Goal: Information Seeking & Learning: Learn about a topic

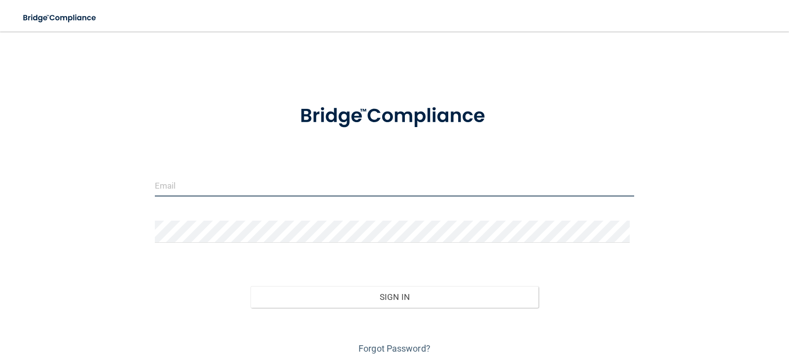
click at [202, 185] on input "email" at bounding box center [395, 186] width 480 height 22
type input "[EMAIL_ADDRESS][DOMAIN_NAME]"
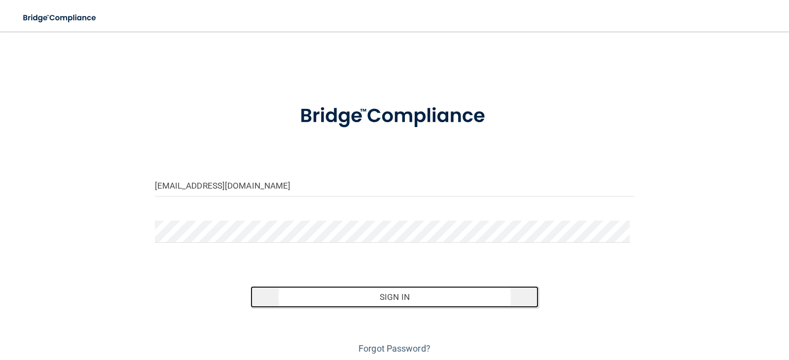
click at [439, 304] on button "Sign In" at bounding box center [394, 297] width 288 height 22
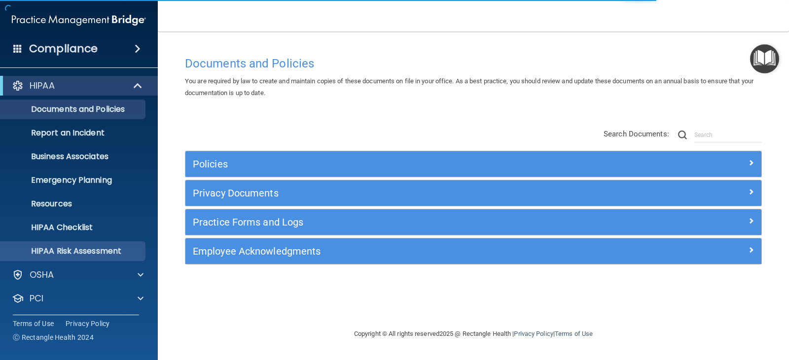
scroll to position [49, 0]
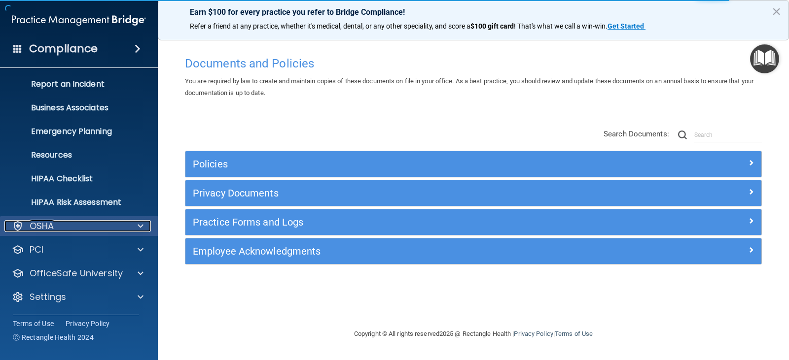
click at [119, 223] on div "OSHA" at bounding box center [65, 226] width 122 height 12
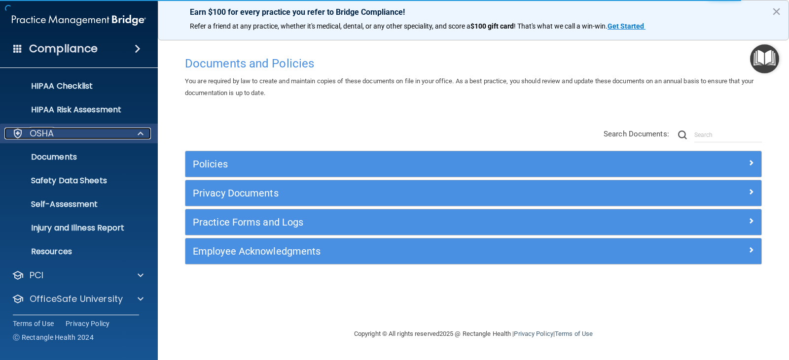
scroll to position [164, 0]
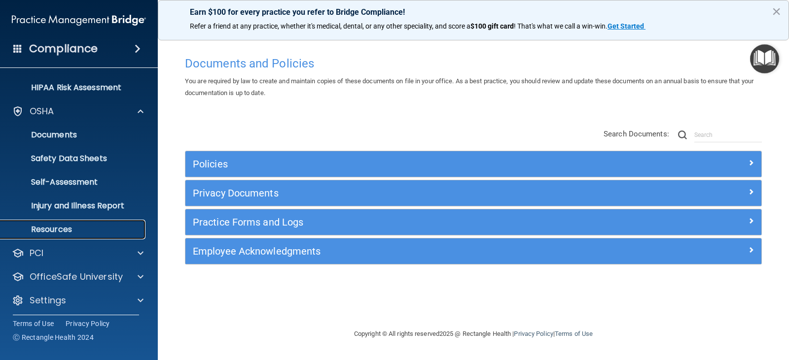
click at [98, 232] on p "Resources" at bounding box center [73, 230] width 135 height 10
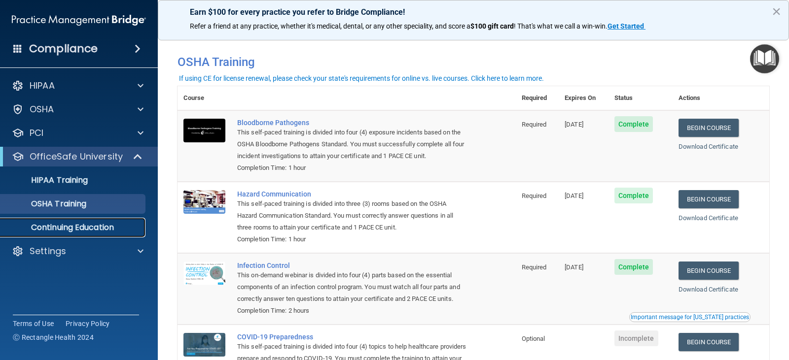
click at [61, 231] on p "Continuing Education" at bounding box center [73, 228] width 135 height 10
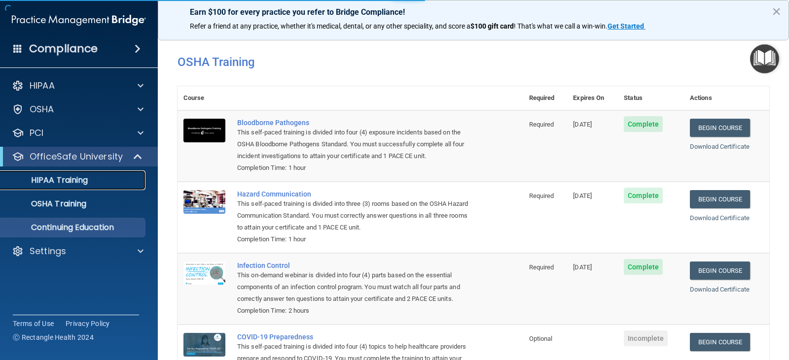
click at [78, 178] on p "HIPAA Training" at bounding box center [46, 181] width 81 height 10
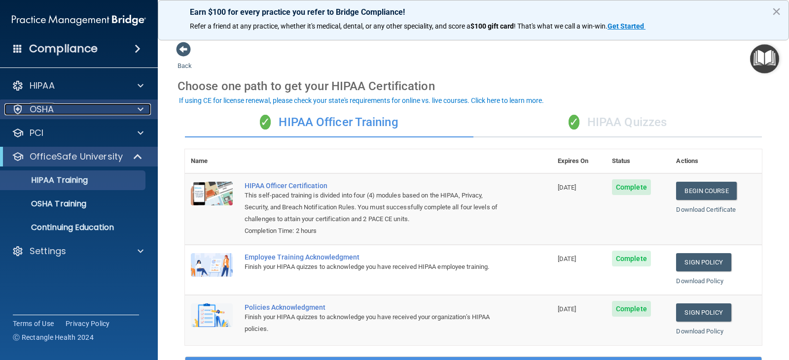
click at [70, 113] on div "OSHA" at bounding box center [65, 110] width 122 height 12
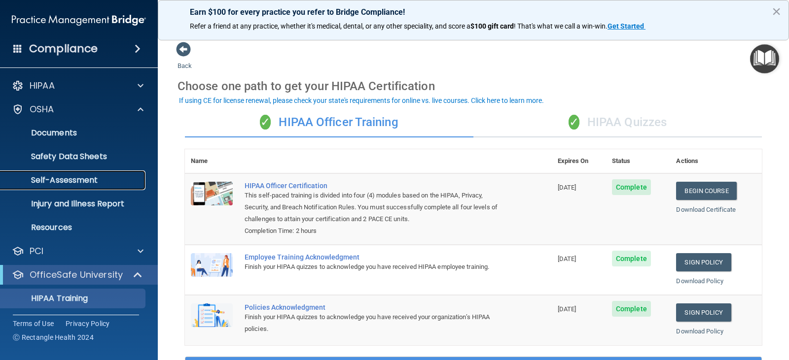
click at [107, 181] on p "Self-Assessment" at bounding box center [73, 181] width 135 height 10
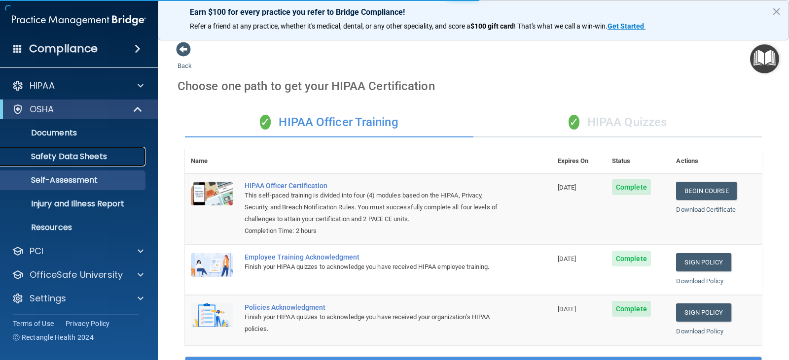
click at [106, 152] on p "Safety Data Sheets" at bounding box center [73, 157] width 135 height 10
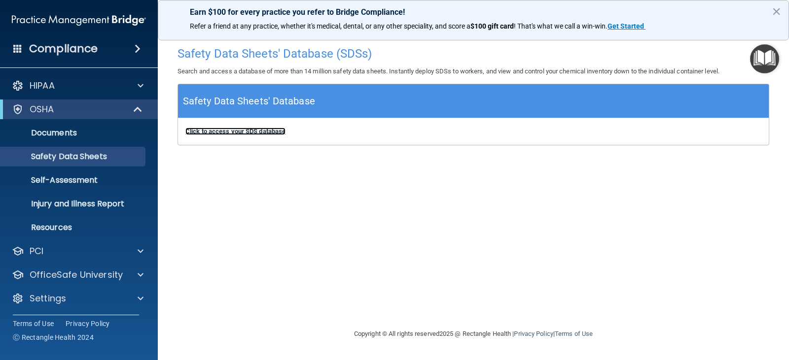
click at [240, 131] on b "Click to access your SDS database" at bounding box center [235, 131] width 100 height 7
click at [63, 131] on p "Documents" at bounding box center [73, 133] width 135 height 10
